Goal: Task Accomplishment & Management: Use online tool/utility

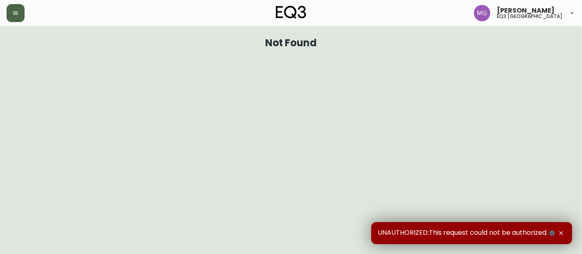
click at [10, 10] on button "button" at bounding box center [16, 13] width 18 height 18
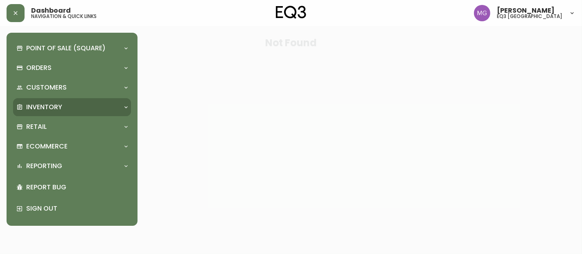
click at [37, 112] on div "Inventory" at bounding box center [72, 107] width 118 height 18
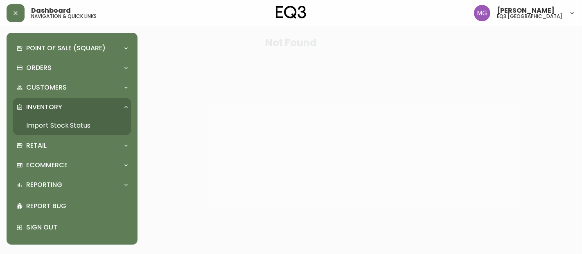
click at [43, 126] on link "Import Stock Status" at bounding box center [72, 125] width 118 height 19
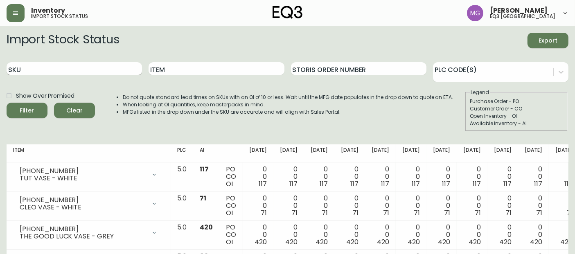
click at [101, 67] on input "SKU" at bounding box center [75, 68] width 136 height 13
paste input "[PHONE_NUMBER]"
click at [7, 103] on button "Filter" at bounding box center [27, 111] width 41 height 16
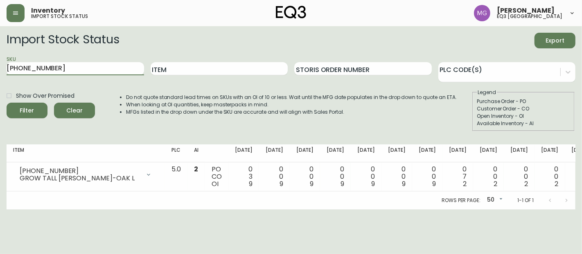
drag, startPoint x: 84, startPoint y: 67, endPoint x: 0, endPoint y: 78, distance: 84.7
click at [0, 78] on main "Import Stock Status Export SKU [PHONE_NUMBER] Item Storis Order Number PLC Code…" at bounding box center [291, 117] width 582 height 183
paste input "5"
click at [7, 103] on button "Filter" at bounding box center [27, 111] width 41 height 16
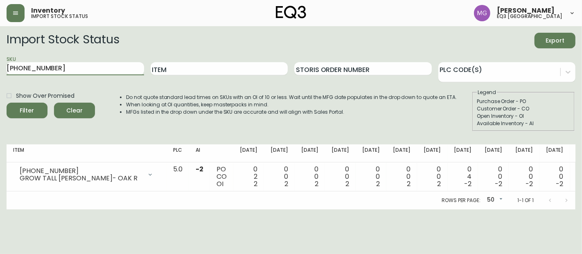
drag, startPoint x: 76, startPoint y: 69, endPoint x: 0, endPoint y: 88, distance: 78.4
click at [0, 88] on main "Import Stock Status Export SKU [PHONE_NUMBER] Item Storis Order Number PLC Code…" at bounding box center [291, 117] width 582 height 183
paste input "8"
click at [7, 103] on button "Filter" at bounding box center [27, 111] width 41 height 16
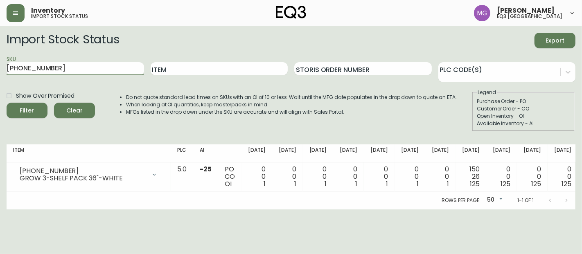
drag, startPoint x: 0, startPoint y: 66, endPoint x: 0, endPoint y: 74, distance: 8.2
click at [0, 73] on main "Import Stock Status Export SKU [PHONE_NUMBER] Item Storis Order Number PLC Code…" at bounding box center [291, 117] width 582 height 183
paste input "6"
type input "[PHONE_NUMBER]"
click at [7, 103] on button "Filter" at bounding box center [27, 111] width 41 height 16
